Goal: Check status

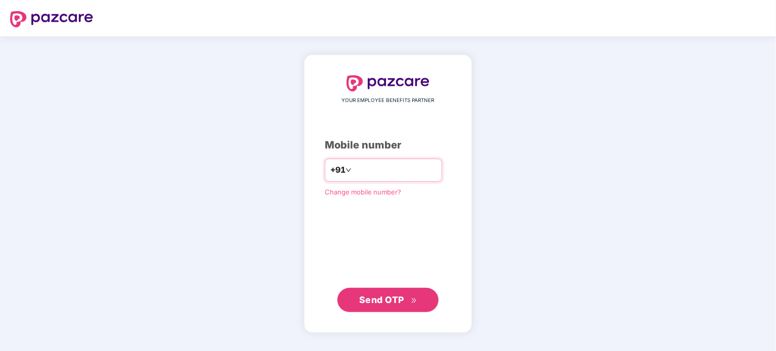
type input "**********"
click at [379, 304] on span "Send OTP" at bounding box center [381, 299] width 45 height 11
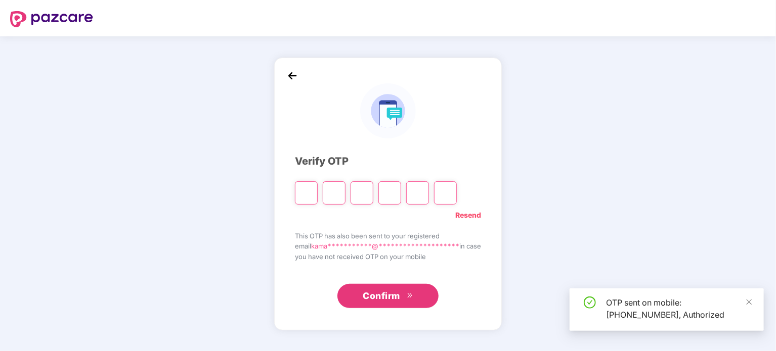
type input "*"
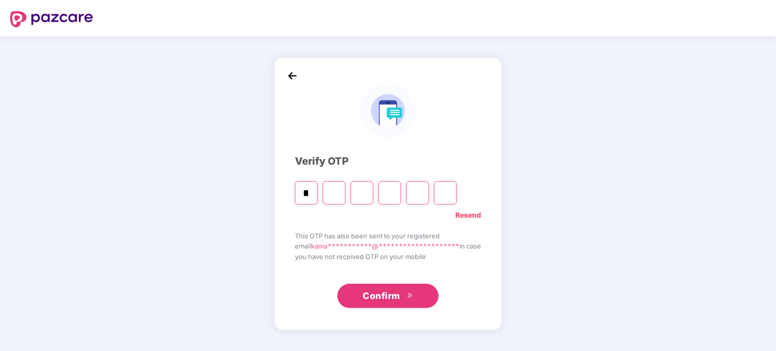
type input "*"
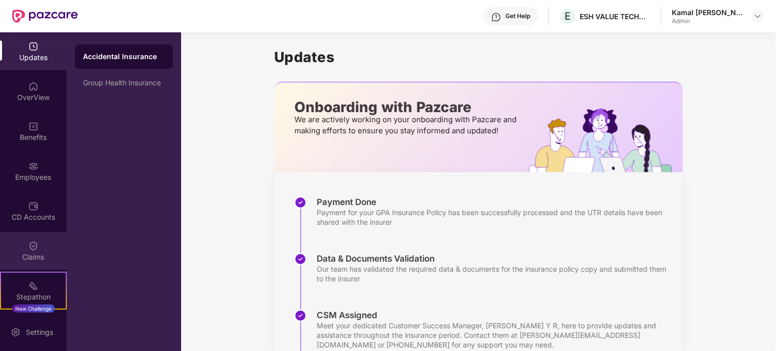
click at [24, 254] on div "Claims" at bounding box center [33, 257] width 67 height 10
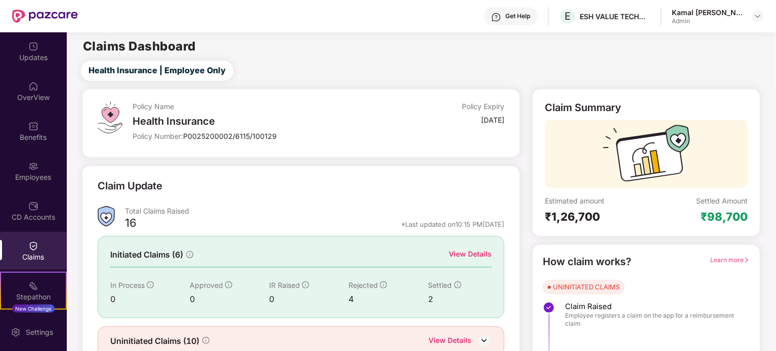
click at [214, 121] on div "Health Insurance" at bounding box center [256, 121] width 248 height 12
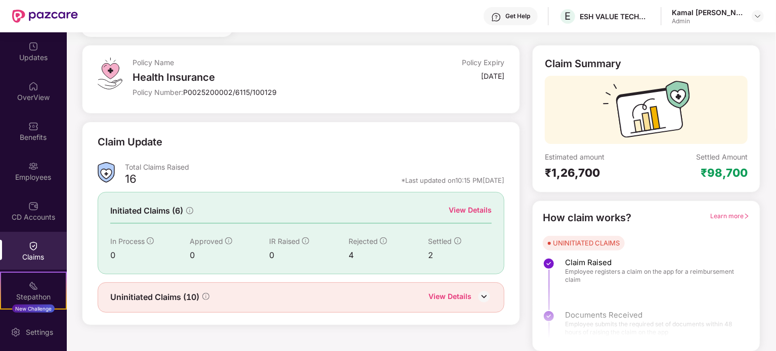
click at [473, 208] on div "View Details" at bounding box center [469, 210] width 43 height 11
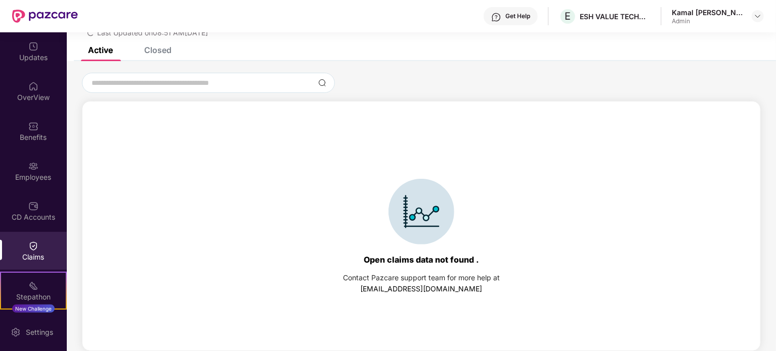
scroll to position [43, 0]
click at [148, 49] on div "Closed" at bounding box center [157, 50] width 27 height 10
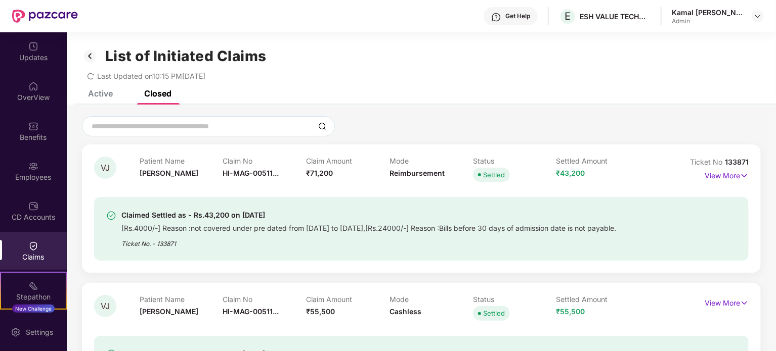
scroll to position [29, 0]
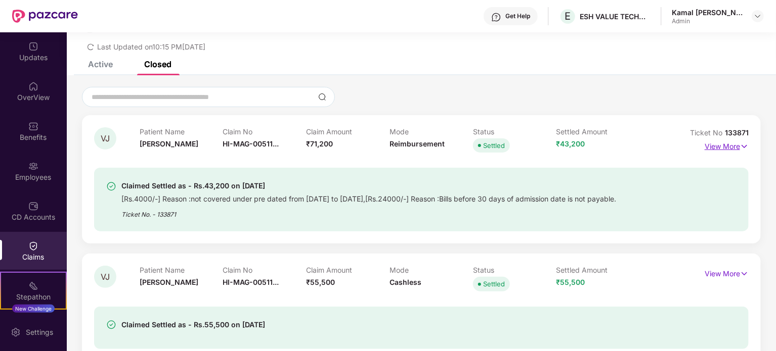
click at [727, 147] on p "View More" at bounding box center [726, 146] width 44 height 14
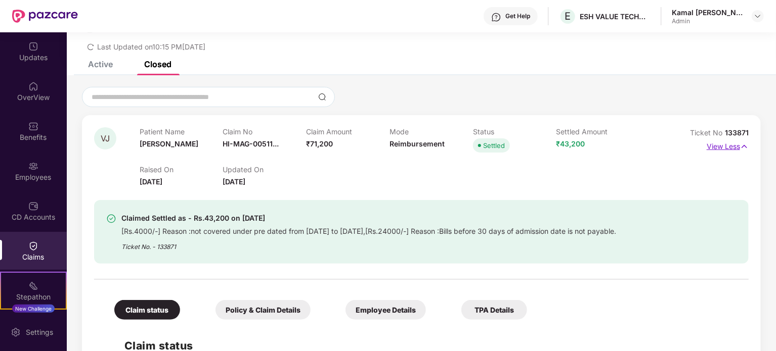
click at [727, 147] on p "View Less" at bounding box center [727, 146] width 42 height 14
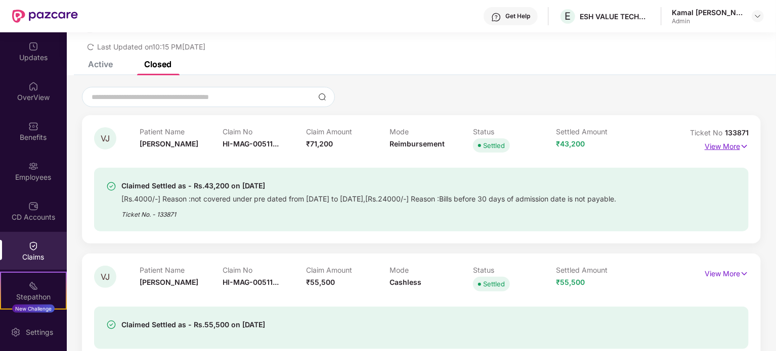
click at [718, 144] on p "View More" at bounding box center [726, 146] width 44 height 14
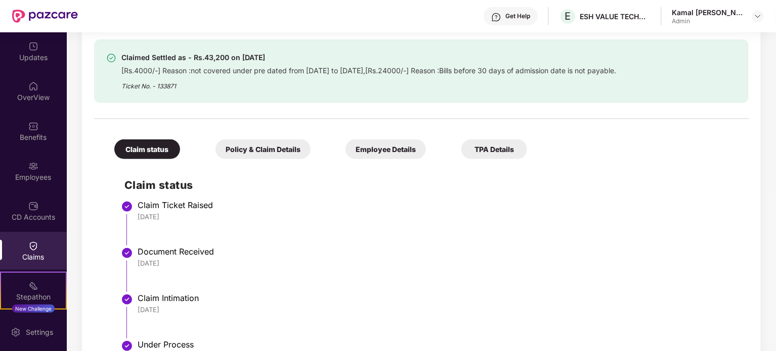
scroll to position [198, 0]
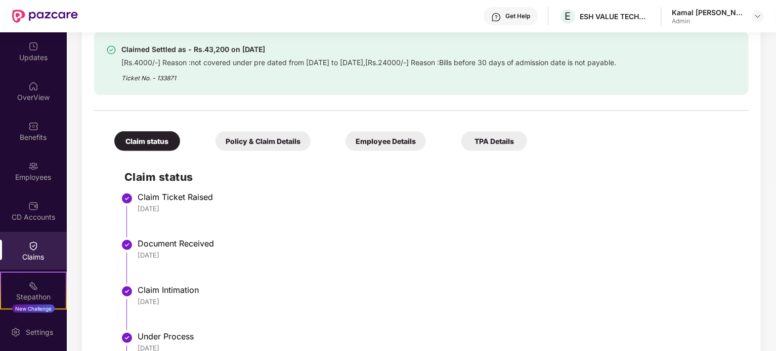
click at [273, 143] on div "Policy & Claim Details" at bounding box center [262, 141] width 95 height 20
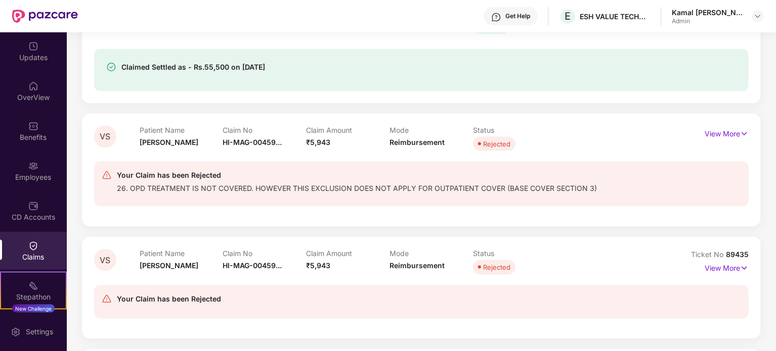
scroll to position [624, 0]
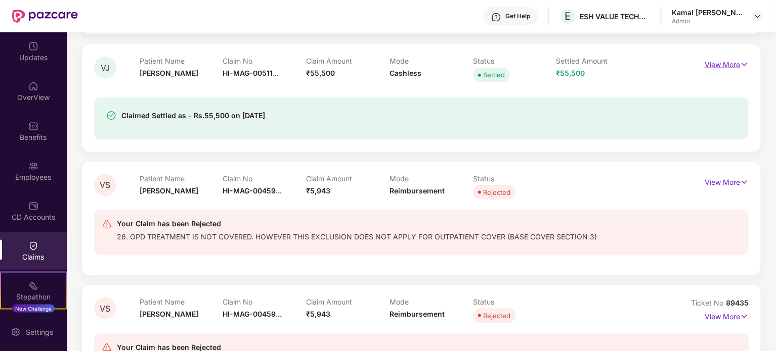
click at [732, 63] on p "View More" at bounding box center [726, 64] width 44 height 14
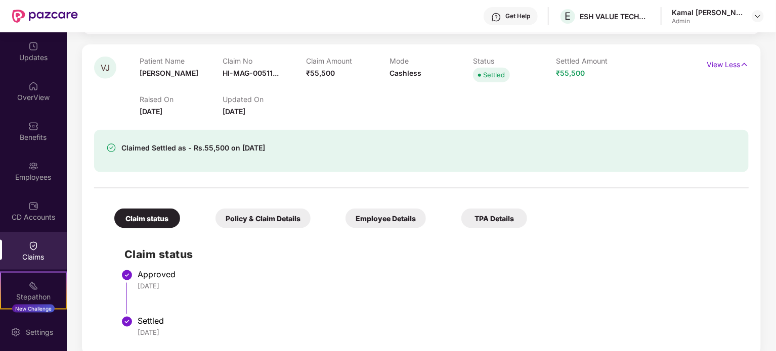
click at [276, 221] on div "Policy & Claim Details" at bounding box center [262, 219] width 95 height 20
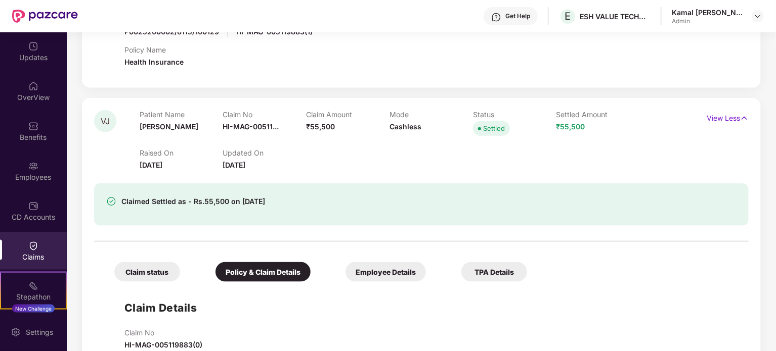
scroll to position [571, 0]
